Goal: Task Accomplishment & Management: Manage account settings

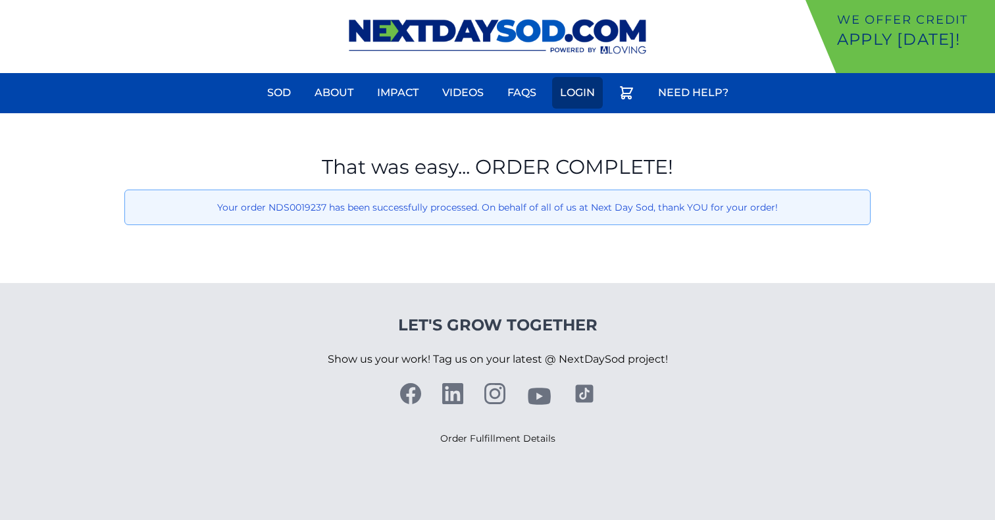
click at [592, 89] on link "Login" at bounding box center [577, 93] width 51 height 32
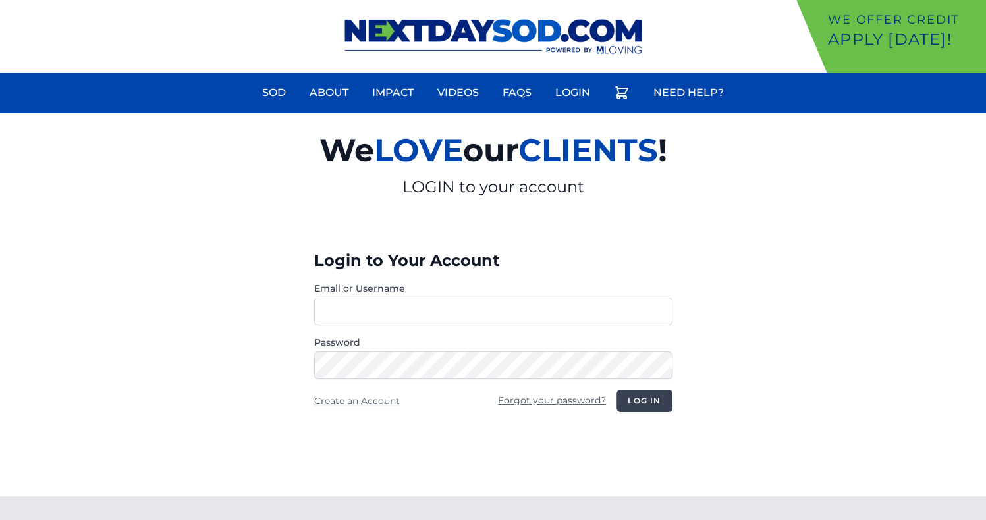
type input "**********"
click at [653, 394] on button "Log in" at bounding box center [643, 401] width 55 height 22
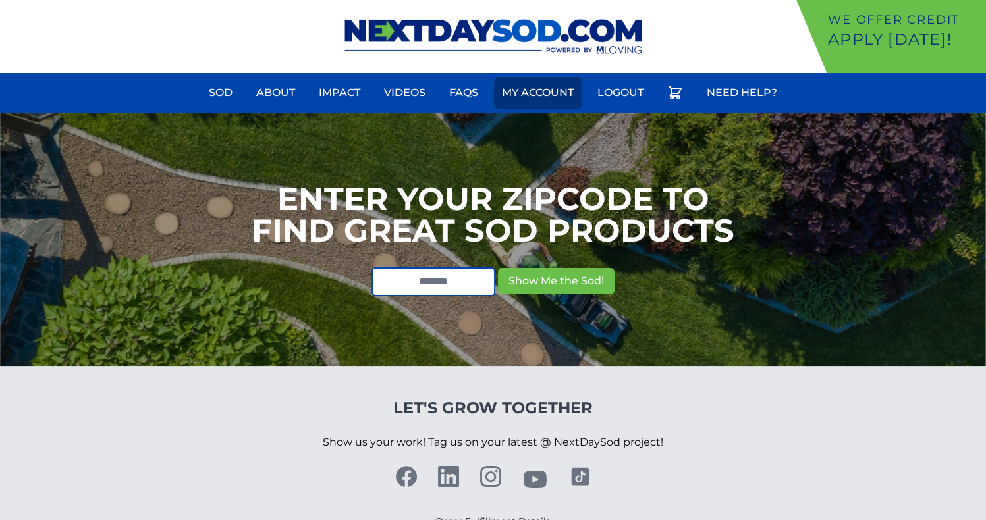
click at [529, 88] on link "My Account" at bounding box center [538, 93] width 88 height 32
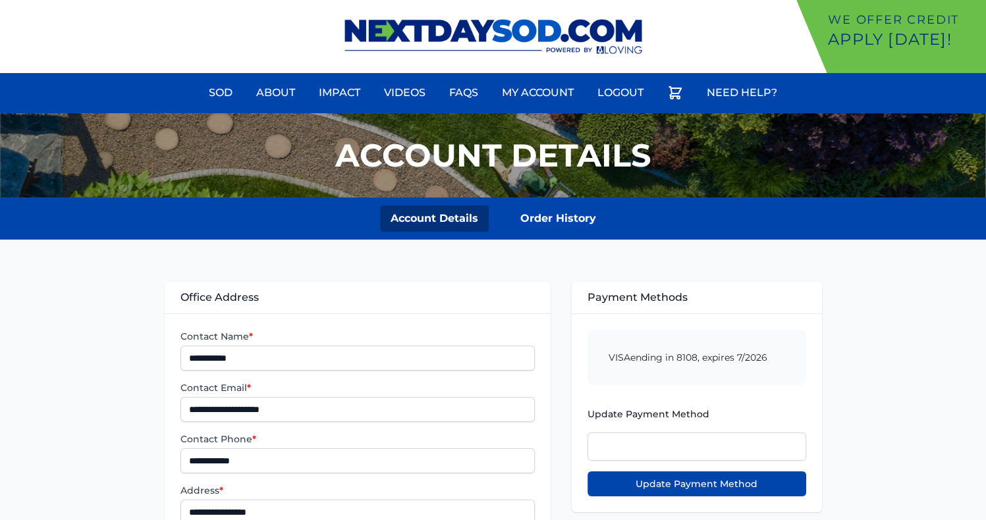
click at [583, 235] on section "Account Details Order History" at bounding box center [493, 219] width 986 height 42
click at [579, 228] on link "Order History" at bounding box center [558, 218] width 97 height 26
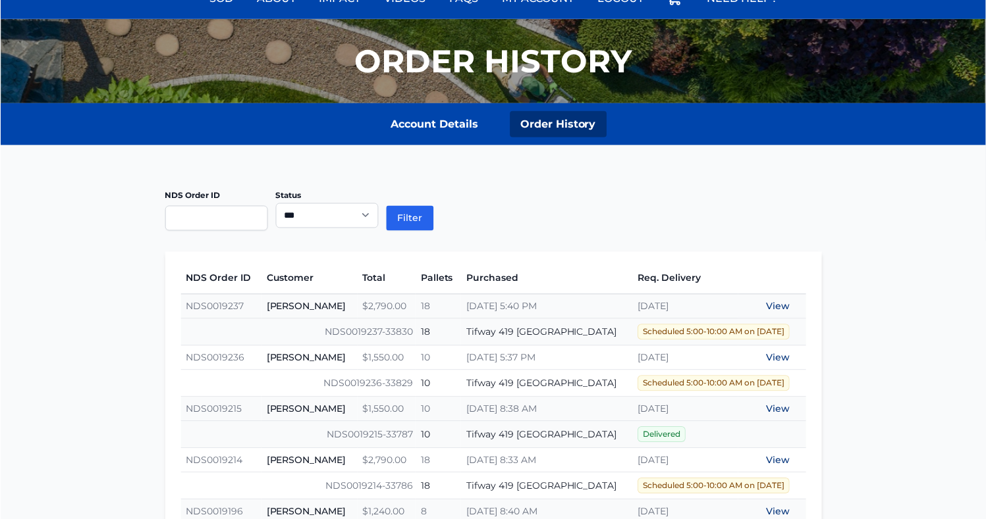
scroll to position [95, 0]
